Goal: Transaction & Acquisition: Purchase product/service

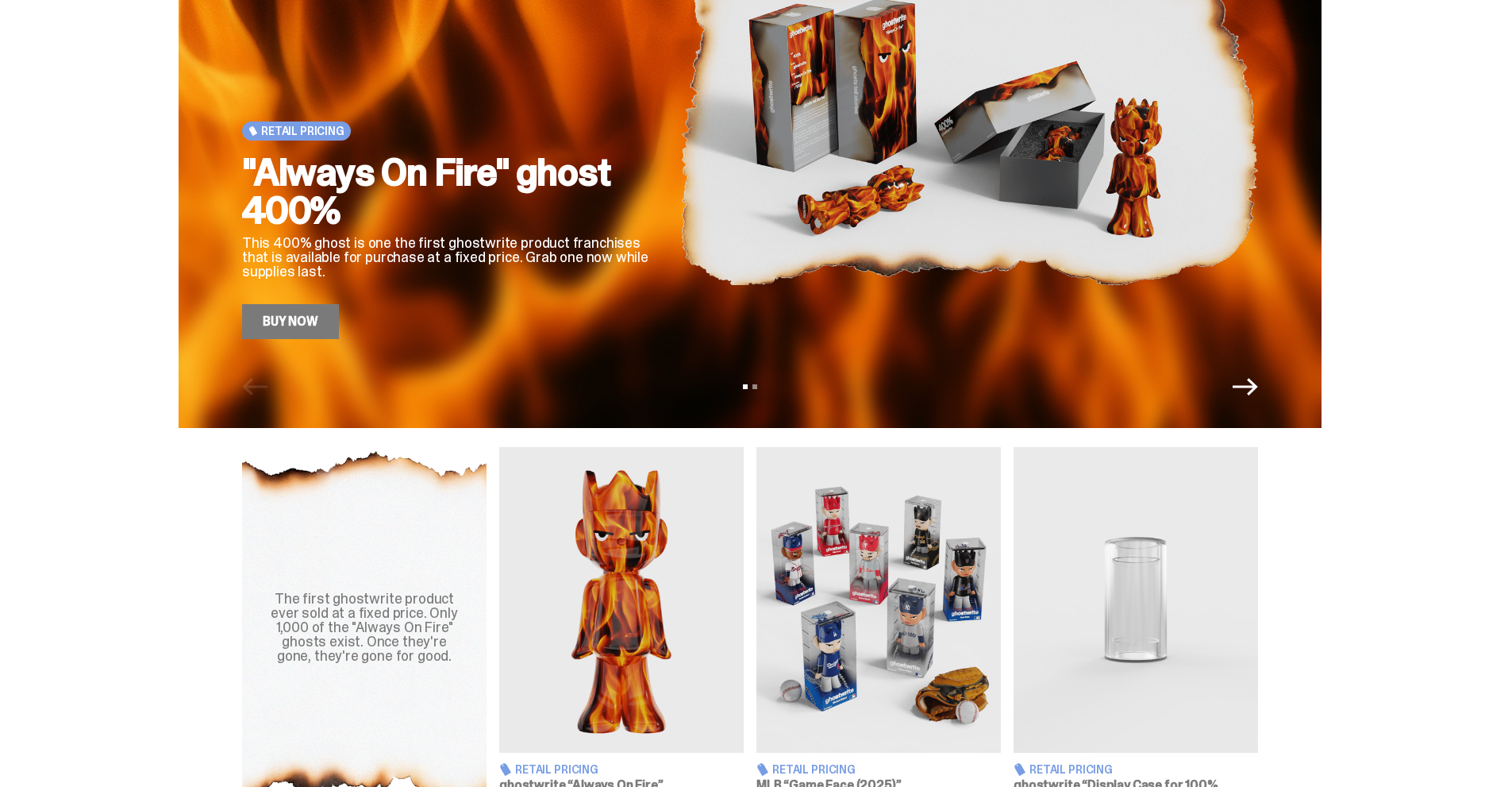
scroll to position [61, 0]
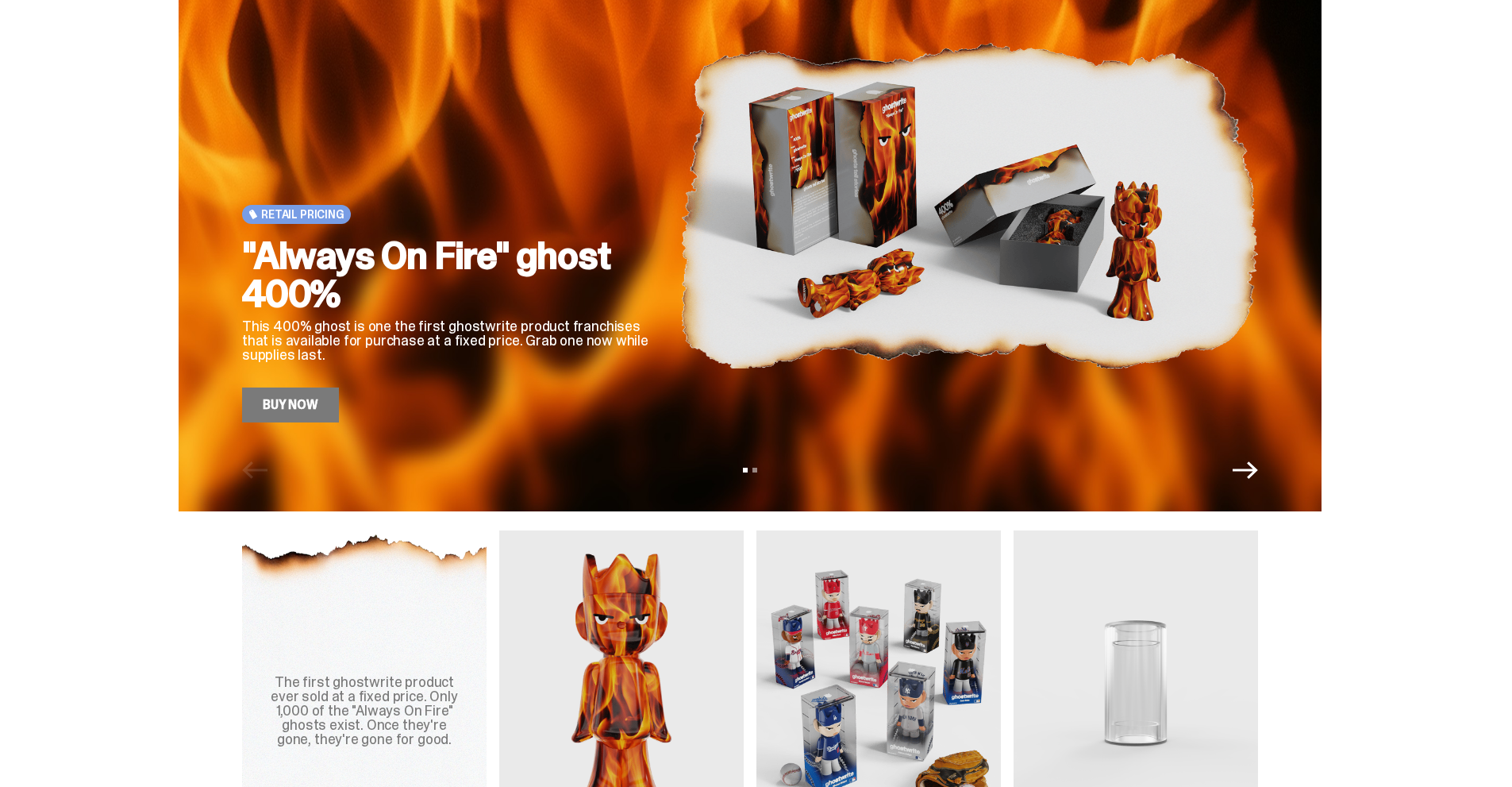
click at [301, 414] on link "Buy Now" at bounding box center [290, 405] width 97 height 35
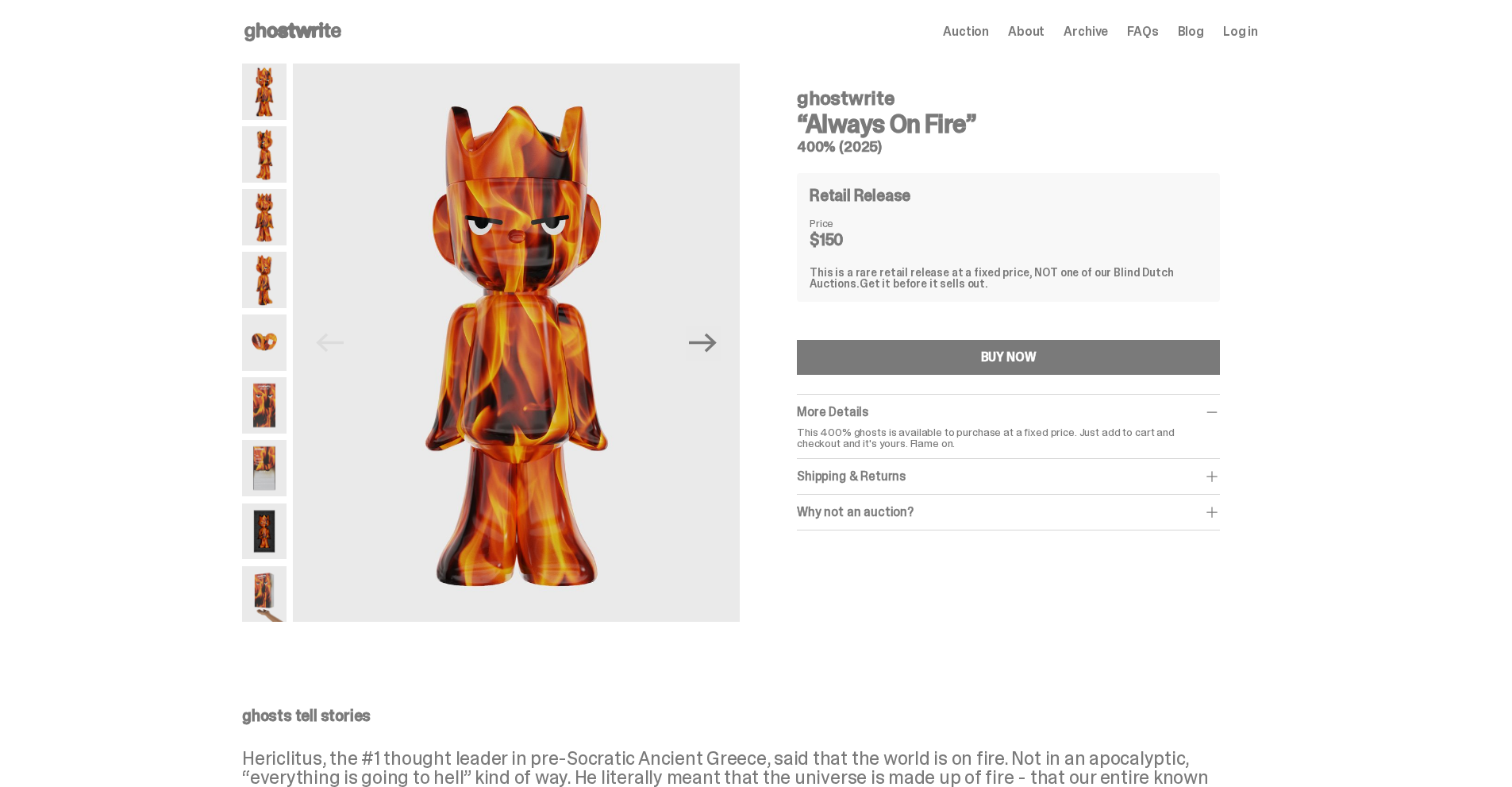
click at [276, 284] on img at bounding box center [264, 279] width 45 height 56
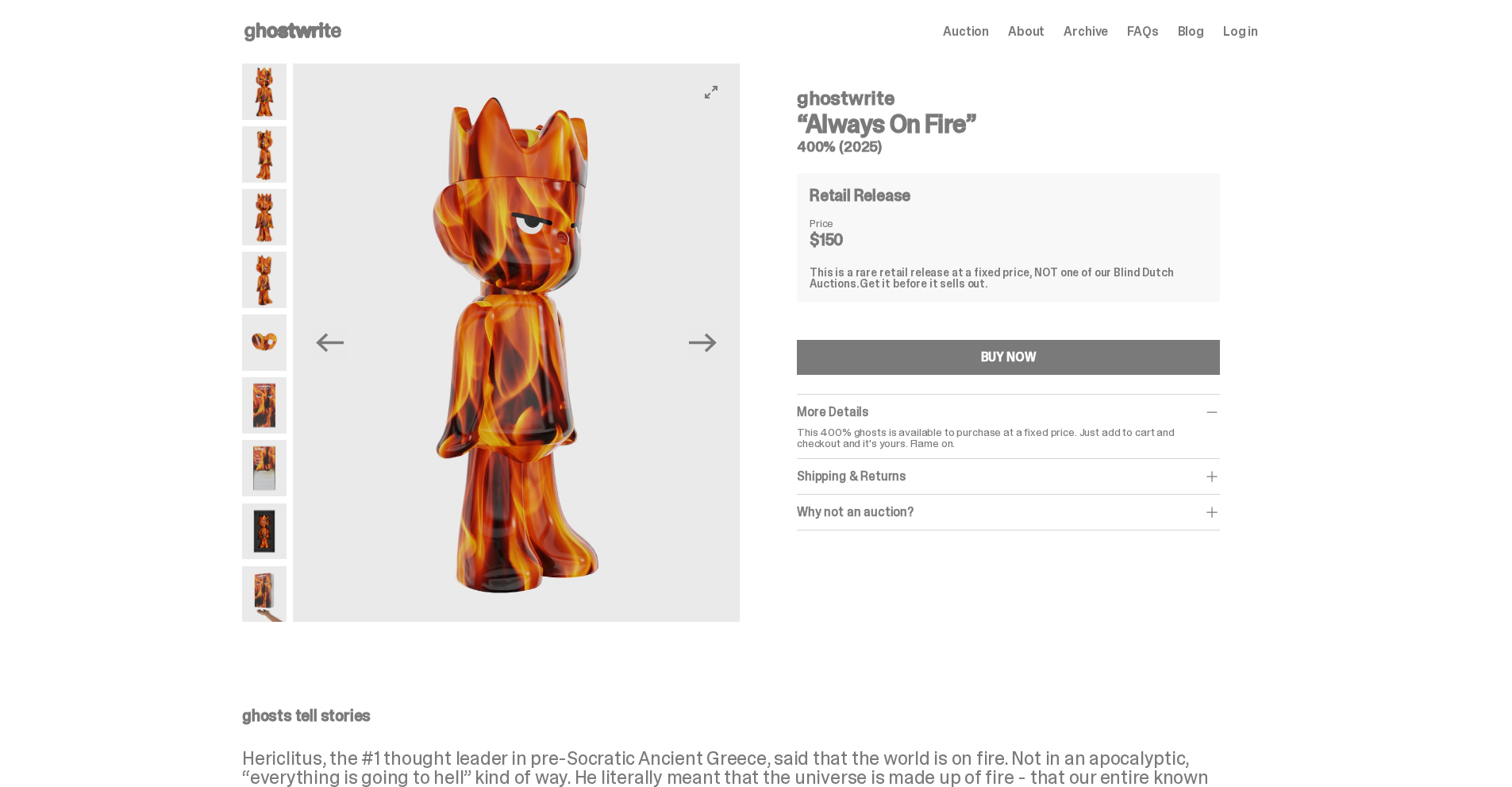
click at [720, 348] on button "Next" at bounding box center [702, 342] width 35 height 35
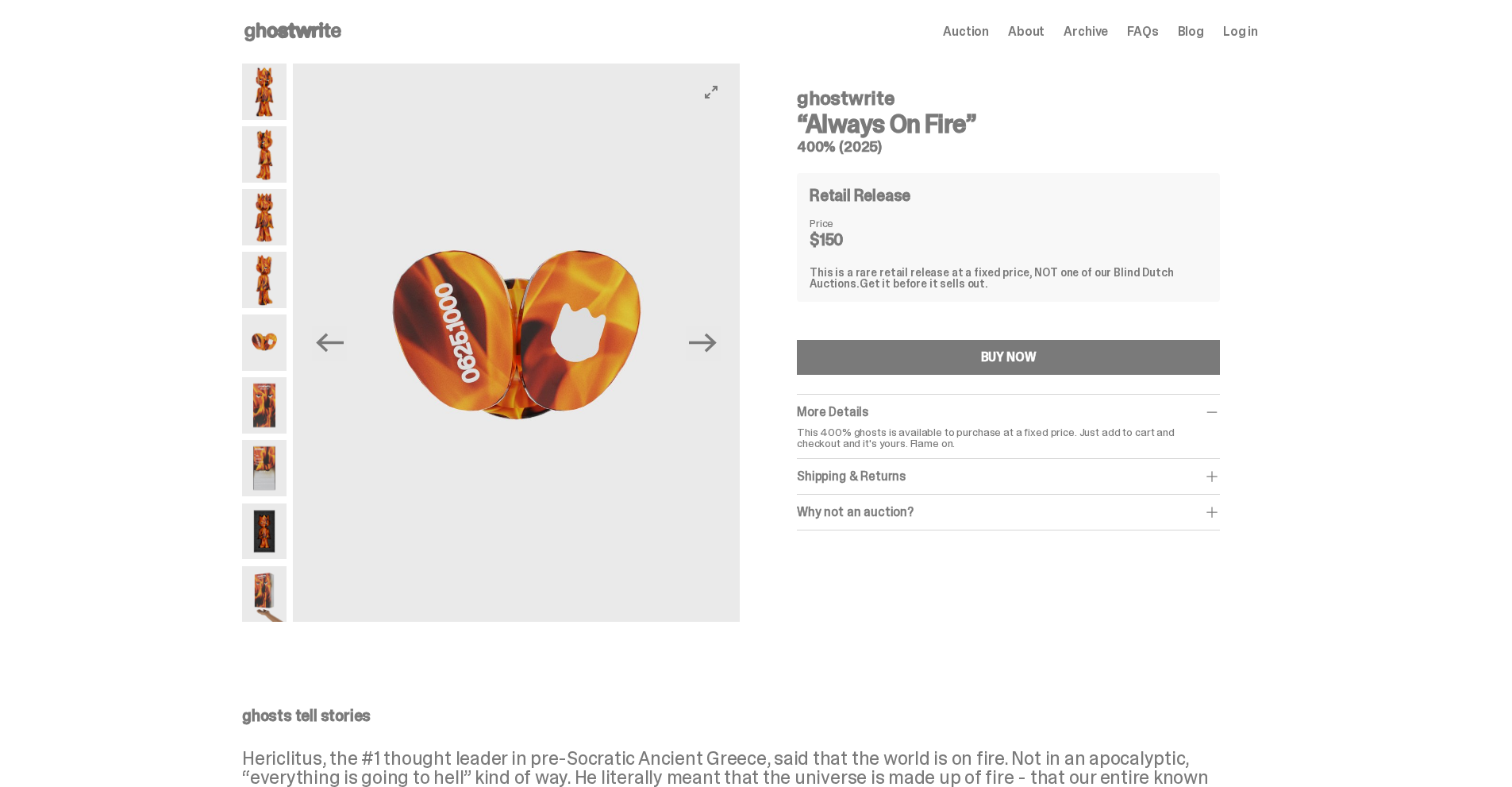
click at [720, 348] on button "Next" at bounding box center [702, 342] width 35 height 35
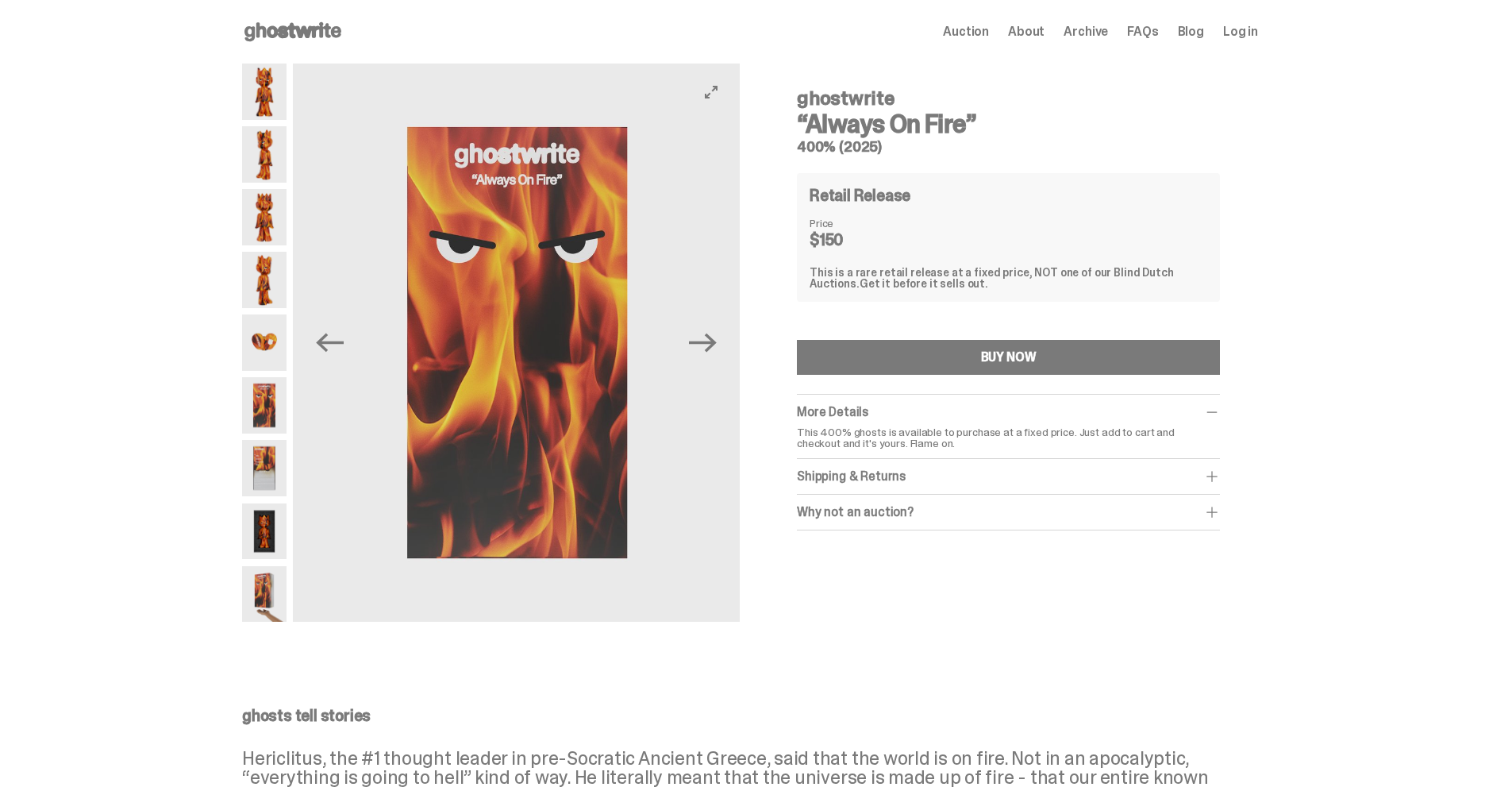
click at [720, 348] on button "Next" at bounding box center [702, 342] width 35 height 35
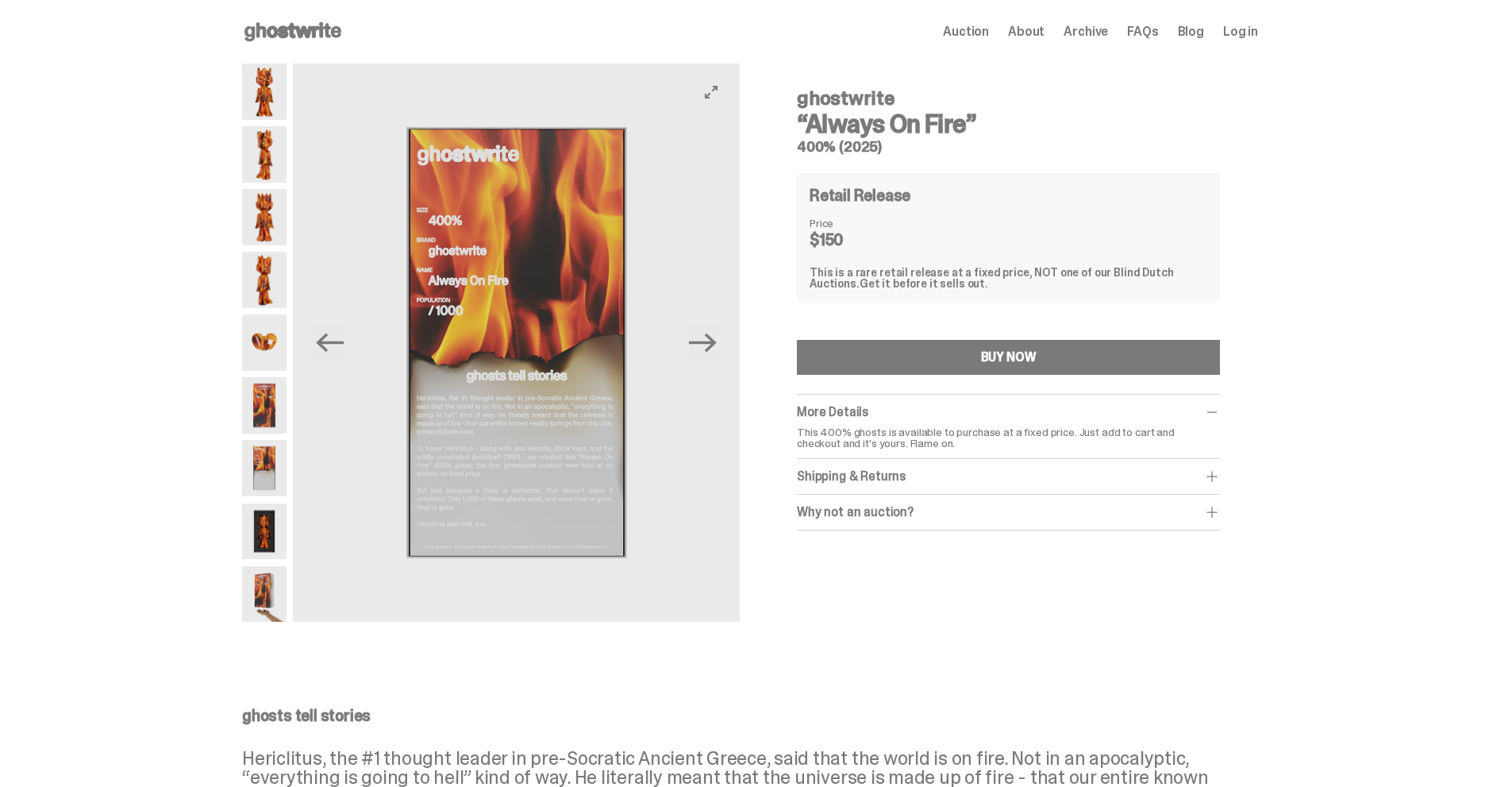
click at [720, 348] on button "Next" at bounding box center [702, 342] width 35 height 35
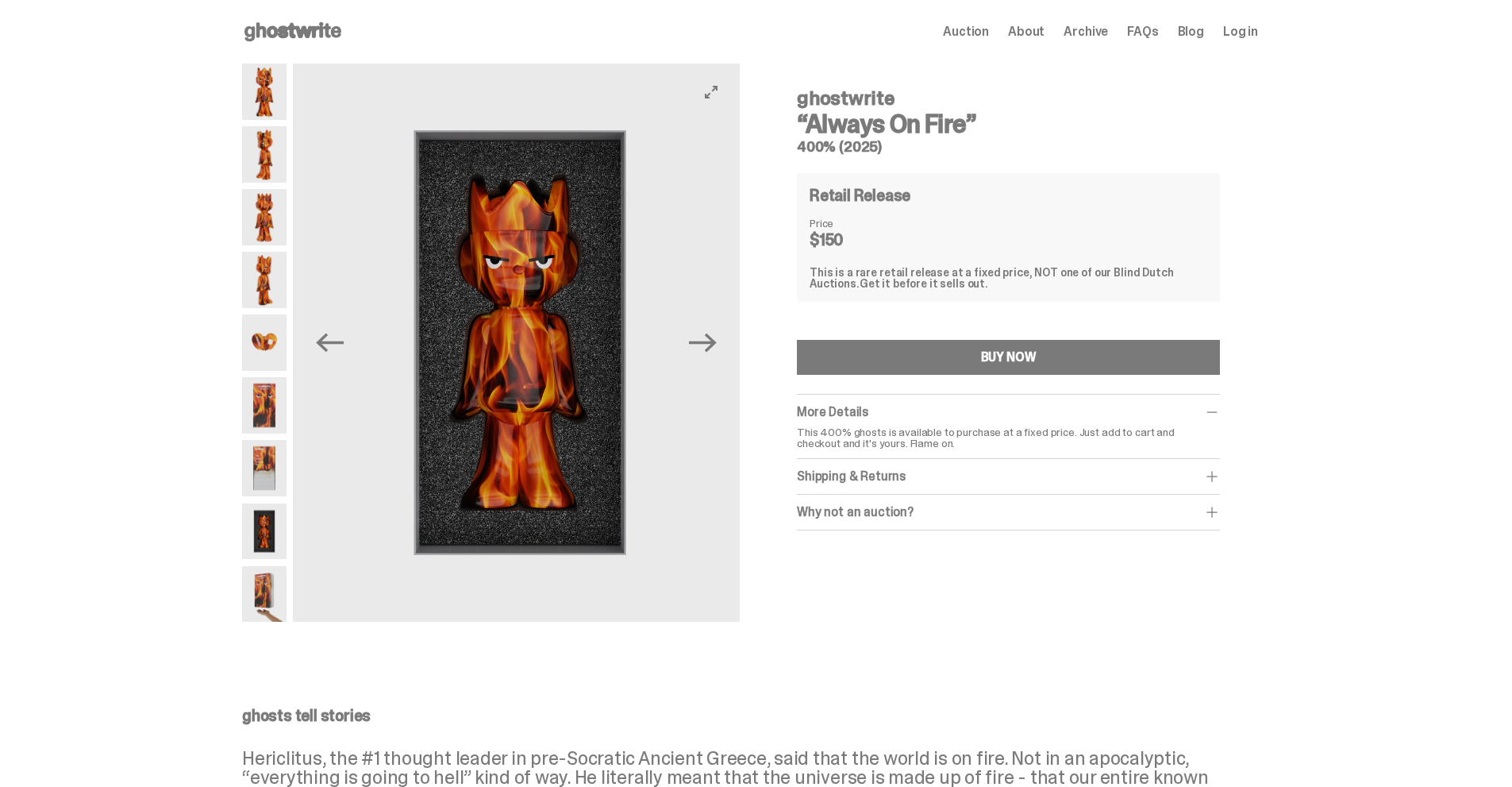
click at [720, 348] on button "Next" at bounding box center [702, 342] width 35 height 35
